Goal: Task Accomplishment & Management: Use online tool/utility

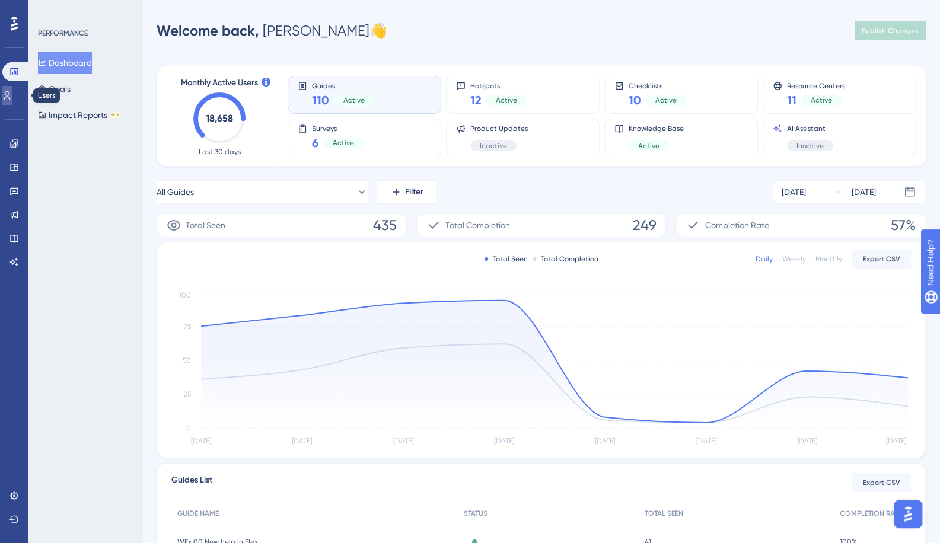
click at [12, 94] on icon at bounding box center [6, 95] width 9 height 9
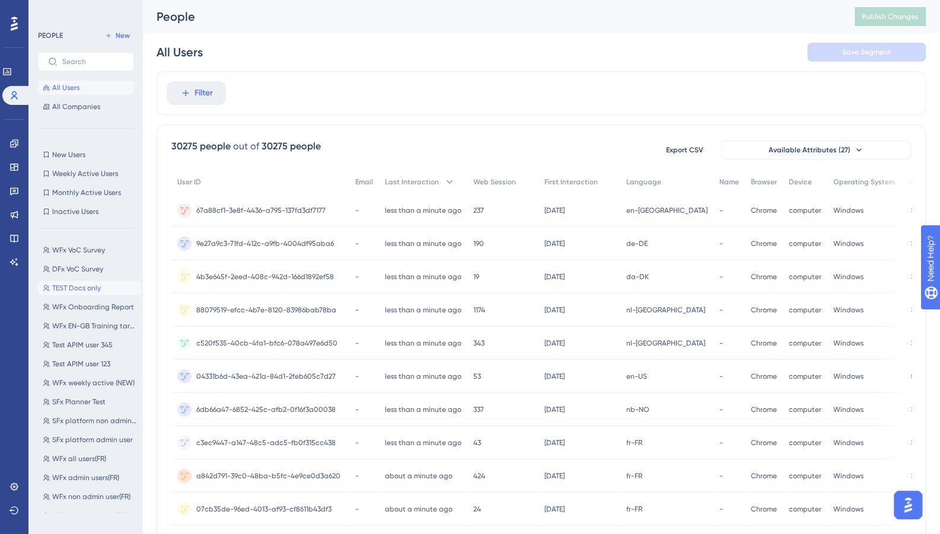
click at [59, 291] on span "TEST Docs only" at bounding box center [76, 287] width 49 height 9
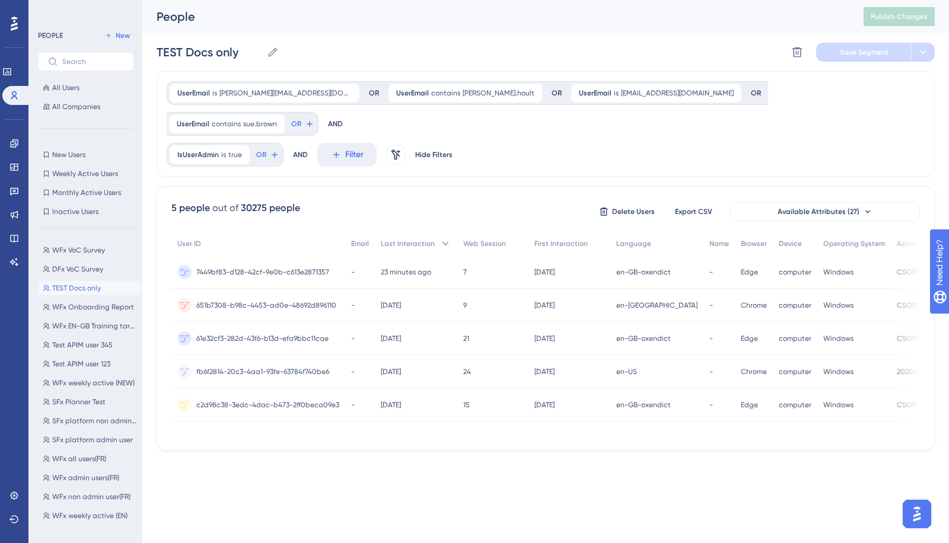
click at [263, 267] on span "7449bf83-d128-42cf-9e0b-c613e2871357" at bounding box center [262, 271] width 133 height 9
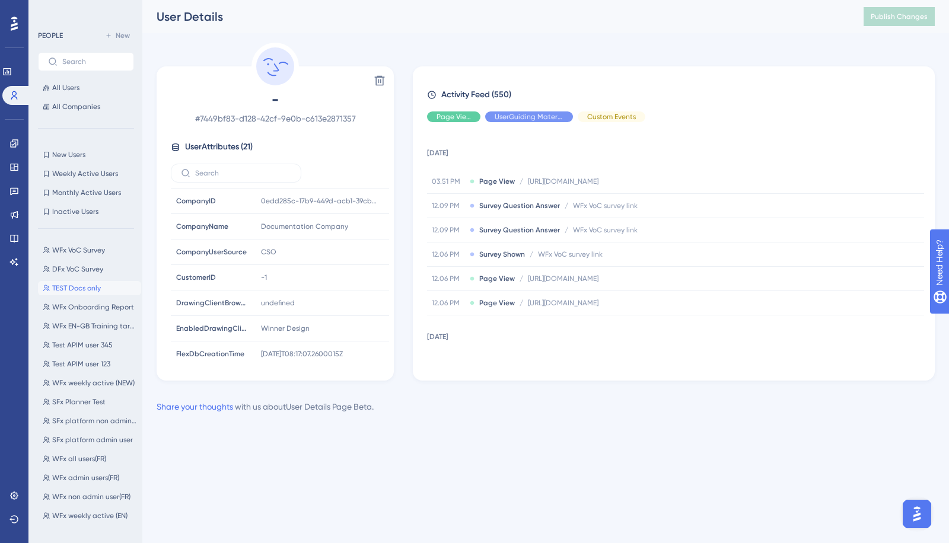
drag, startPoint x: 179, startPoint y: 199, endPoint x: 360, endPoint y: 364, distance: 245.5
click at [360, 364] on div "Delete - # 7449bf83-d128-42cf-9e0b-c613e2871357 User Attributes ( 21 ) Email Em…" at bounding box center [275, 223] width 237 height 314
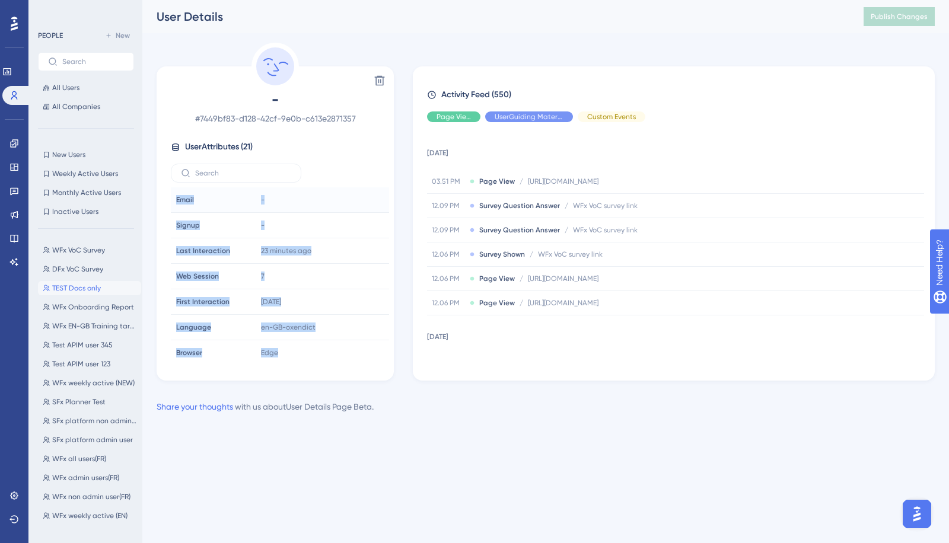
drag, startPoint x: 284, startPoint y: 351, endPoint x: 175, endPoint y: 202, distance: 184.2
click at [175, 202] on tbody "Email Email - Signup Signup - Last Interaction Last Interaction 23 minutes ago …" at bounding box center [280, 454] width 218 height 535
copy tbody "Email Email - Signup Signup - Last Interaction Last Interaction 23 minutes ago …"
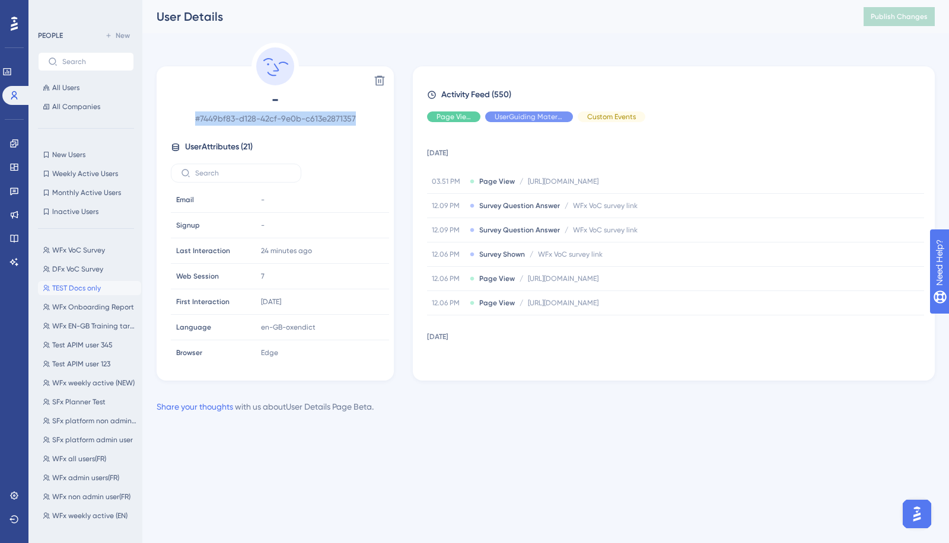
drag, startPoint x: 356, startPoint y: 119, endPoint x: 182, endPoint y: 111, distance: 173.9
click at [182, 111] on span "# 7449bf83-d128-42cf-9e0b-c613e2871357" at bounding box center [275, 118] width 209 height 14
copy span "# 7449bf83-d128-42cf-9e0b-c613e2871357"
click at [19, 193] on link at bounding box center [13, 190] width 9 height 19
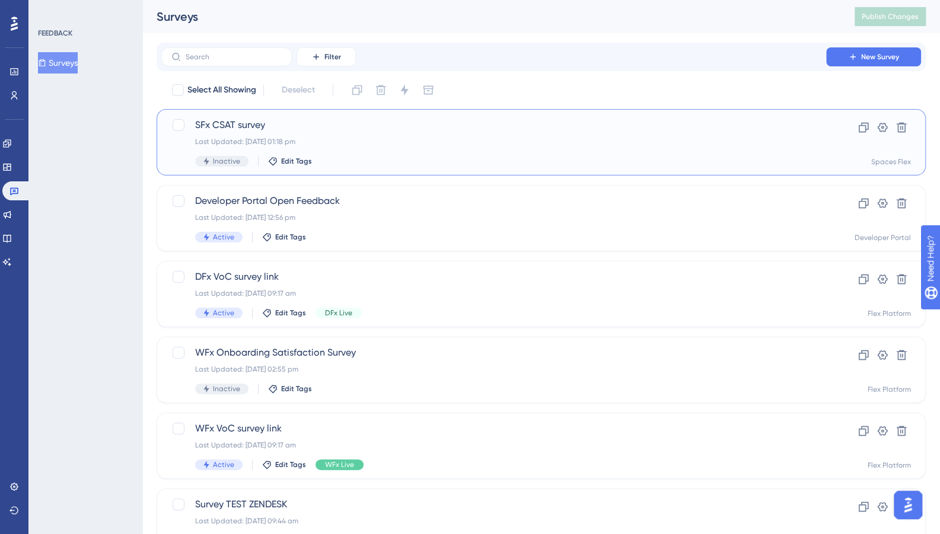
click at [369, 143] on div "Last Updated: [DATE] 01:18 pm" at bounding box center [493, 141] width 597 height 9
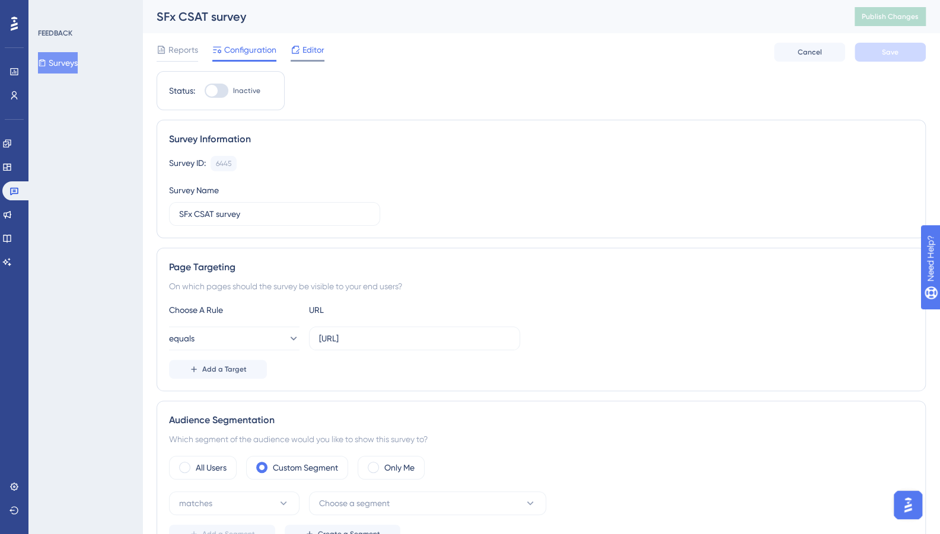
click at [298, 52] on icon at bounding box center [294, 49] width 9 height 9
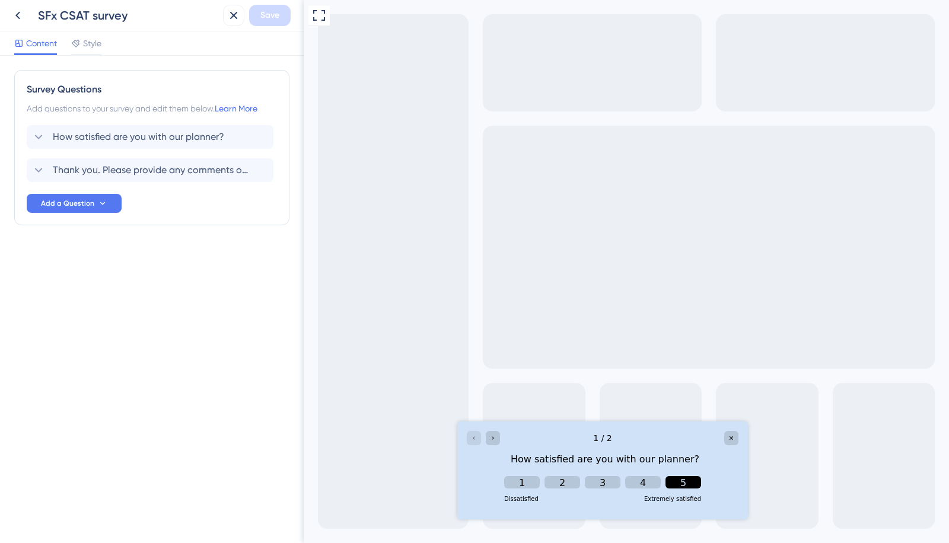
click at [688, 483] on button "5" at bounding box center [683, 482] width 36 height 12
